Goal: Task Accomplishment & Management: Complete application form

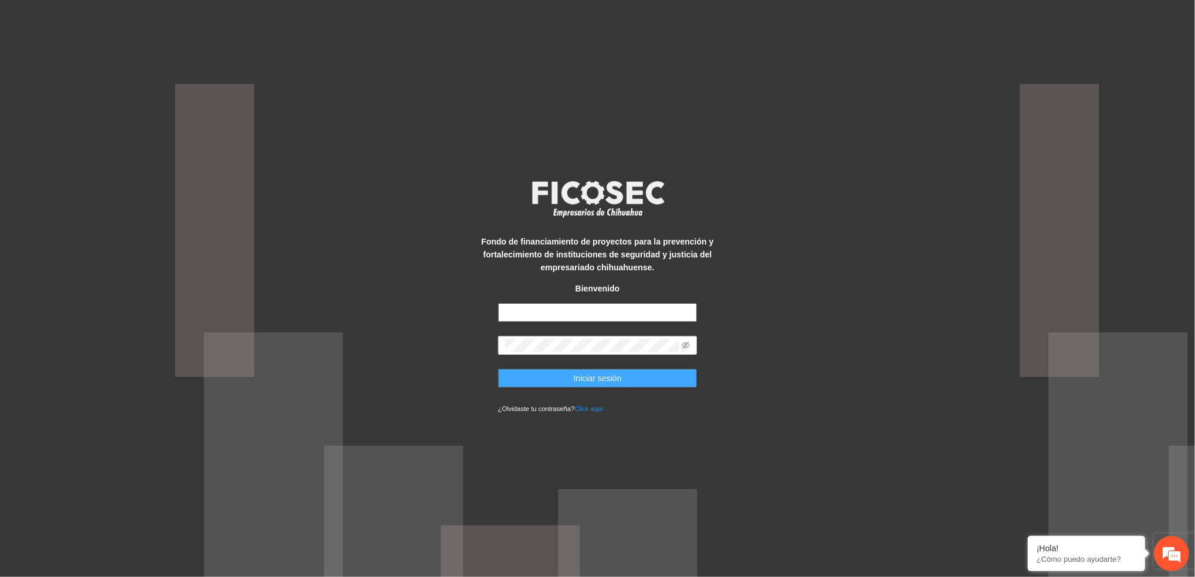
type input "**********"
click at [552, 384] on button "Iniciar sesión" at bounding box center [598, 378] width 200 height 19
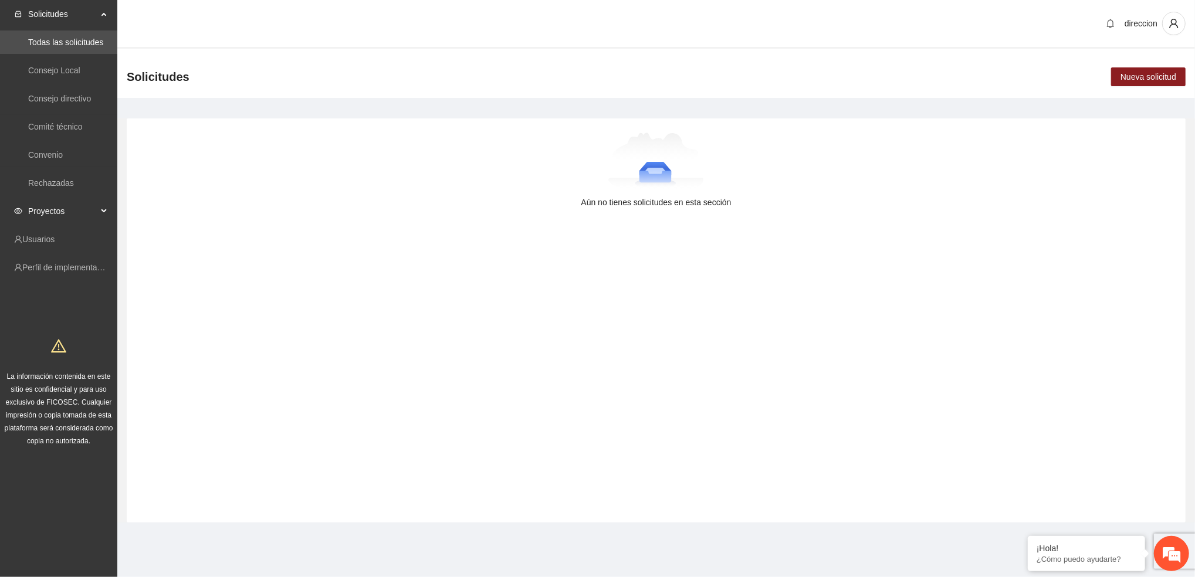
click at [106, 209] on div "Proyectos" at bounding box center [58, 211] width 117 height 23
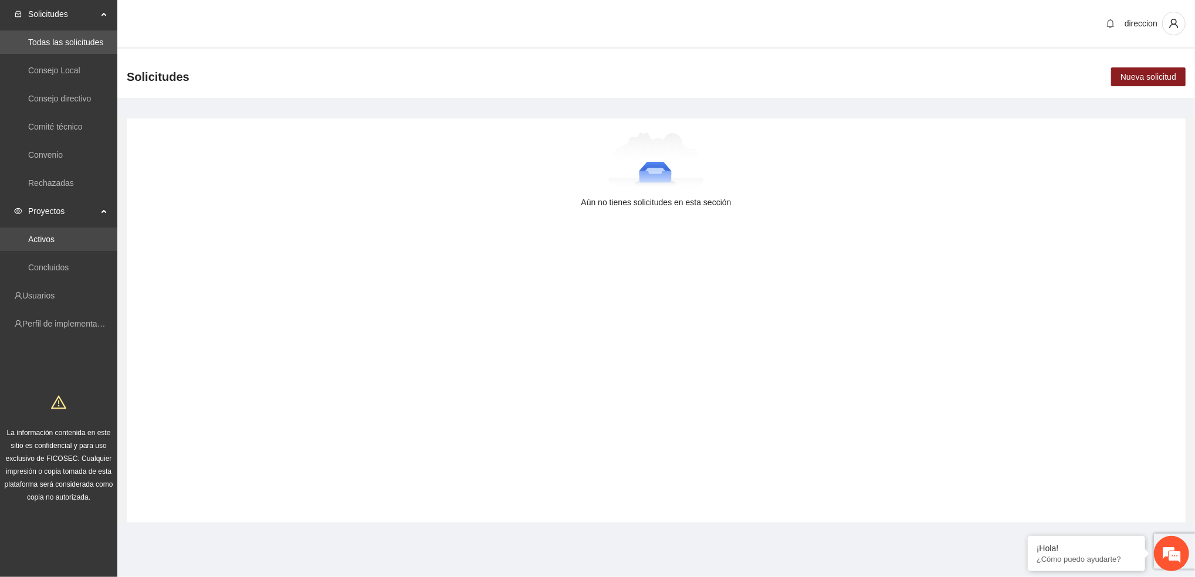
click at [55, 240] on link "Activos" at bounding box center [41, 239] width 26 height 9
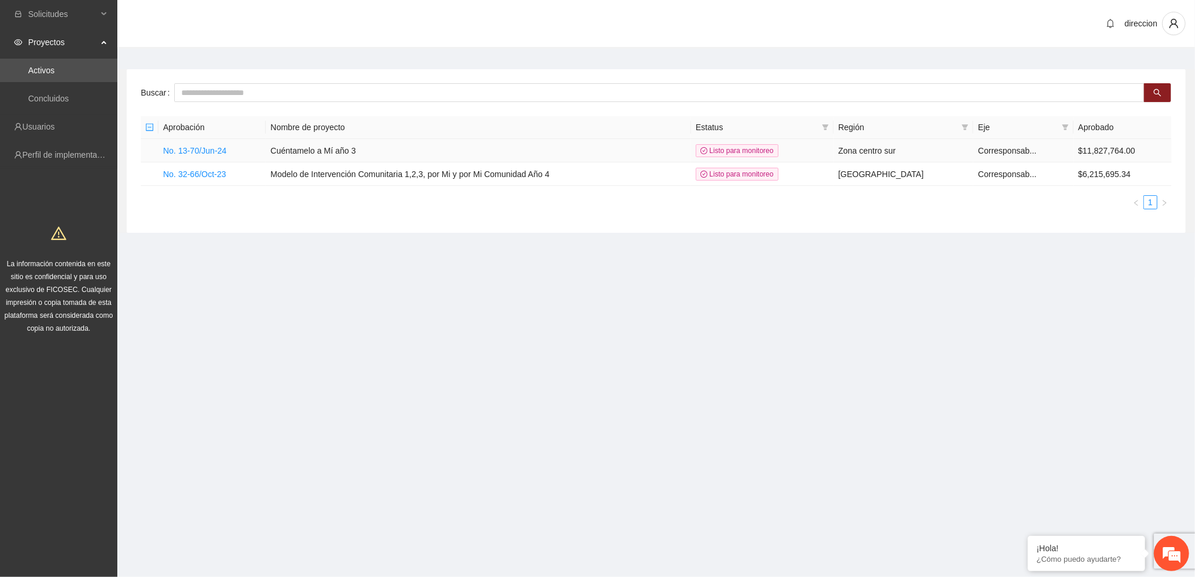
click at [216, 157] on td "No. 13-70/Jun-24" at bounding box center [211, 150] width 107 height 23
drag, startPoint x: 216, startPoint y: 157, endPoint x: 205, endPoint y: 154, distance: 11.7
click at [205, 154] on link "No. 13-70/Jun-24" at bounding box center [194, 150] width 63 height 9
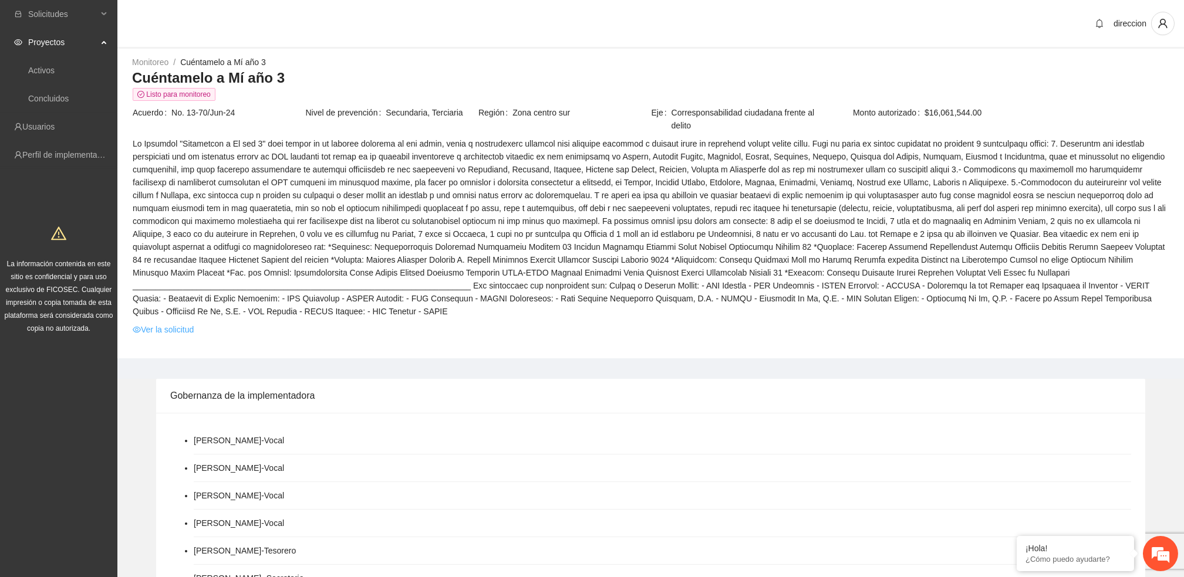
click at [163, 323] on link "Ver la solicitud" at bounding box center [163, 329] width 61 height 13
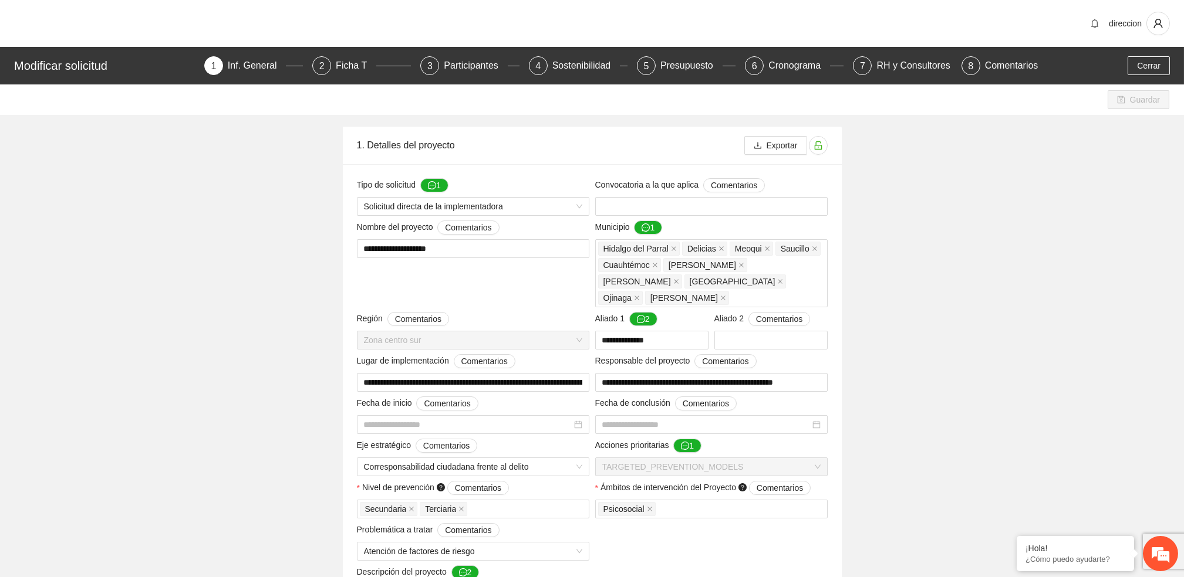
type input "**********"
click at [690, 66] on div "Presupuesto" at bounding box center [691, 65] width 62 height 19
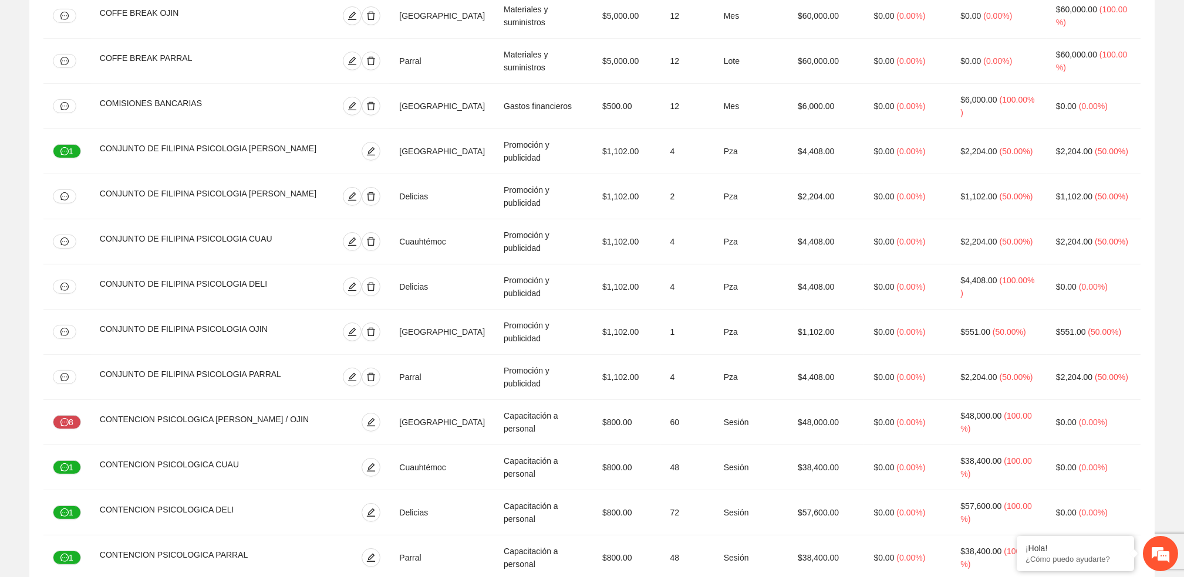
scroll to position [2490, 0]
